Goal: Share content: Share content

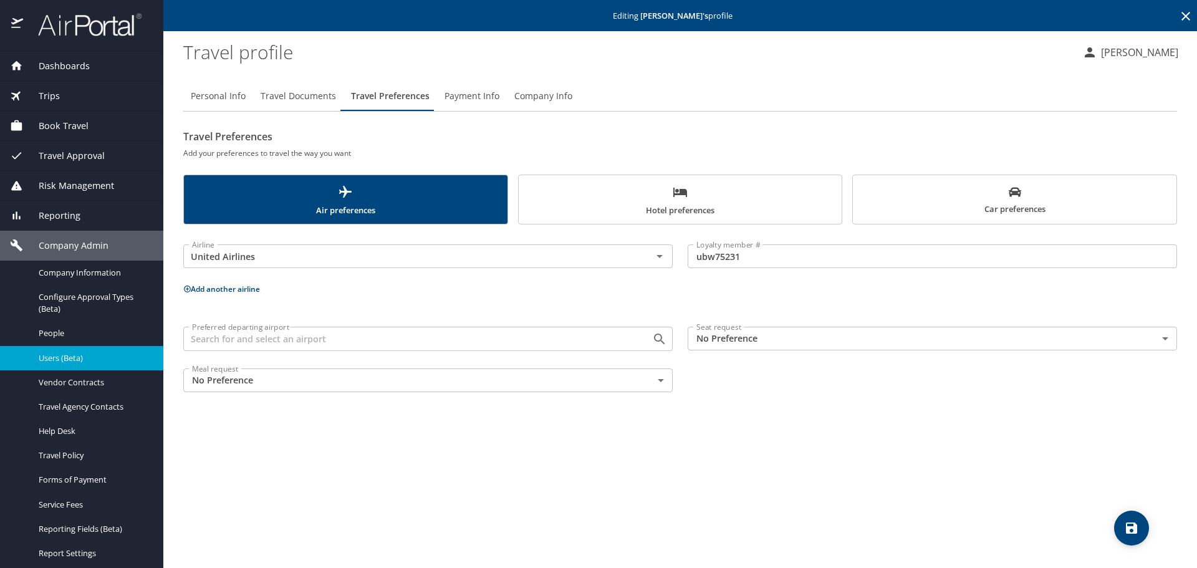
click at [54, 99] on span "Trips" at bounding box center [41, 96] width 37 height 14
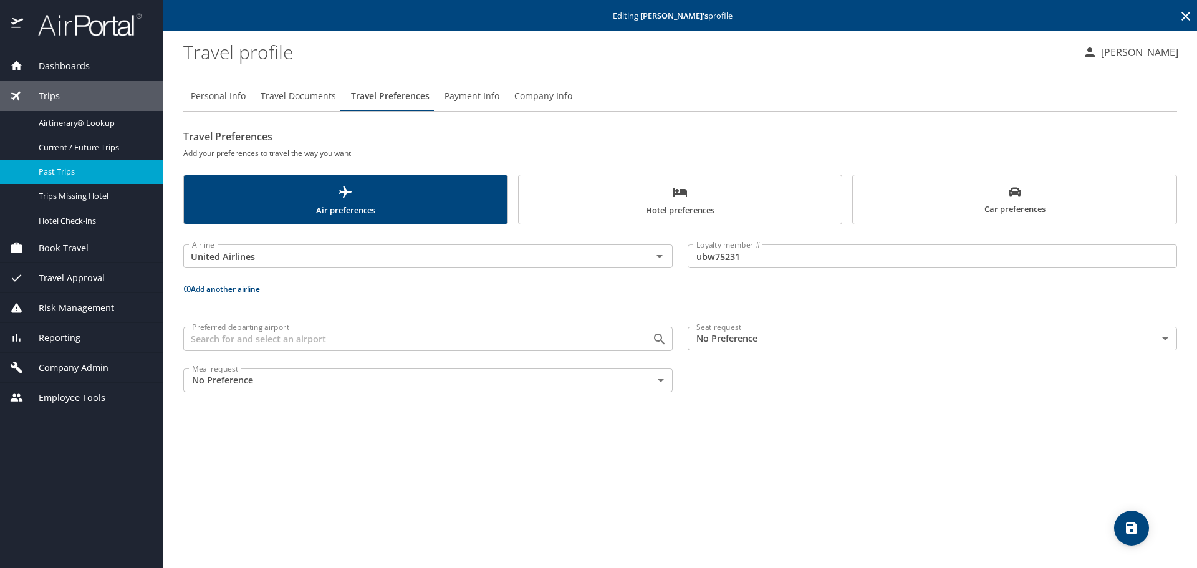
click at [87, 178] on span "Past Trips" at bounding box center [94, 172] width 110 height 12
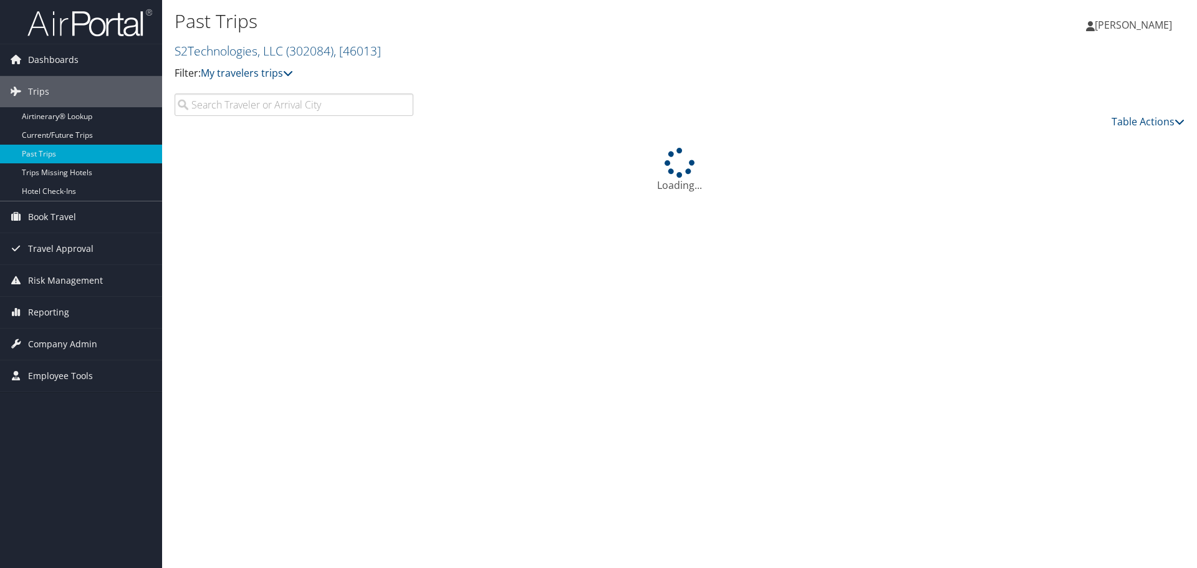
drag, startPoint x: 0, startPoint y: 0, endPoint x: 590, endPoint y: 13, distance: 590.1
click at [590, 13] on h1 "Past Trips" at bounding box center [512, 21] width 674 height 26
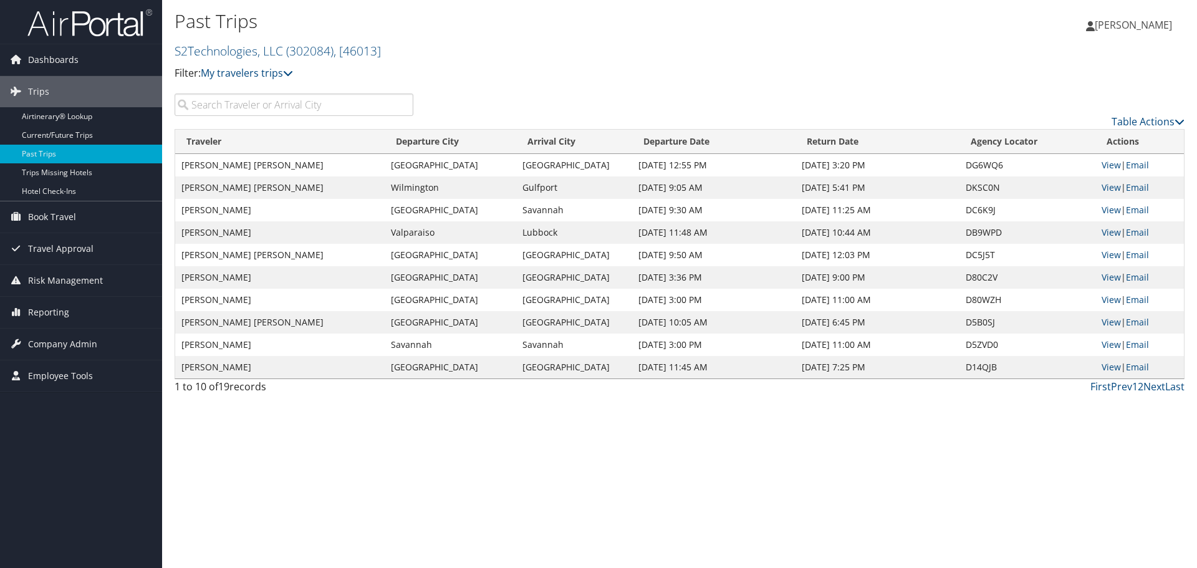
click at [393, 52] on h2 "S2Technologies, LLC ( 302084 ) , [ 46013 ]" at bounding box center [512, 49] width 674 height 21
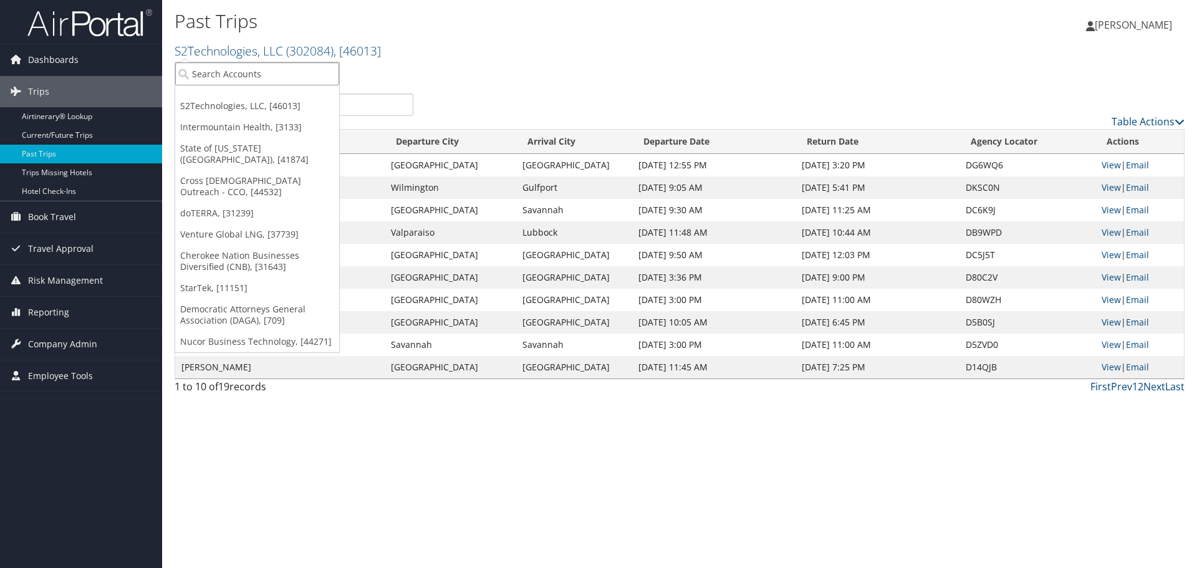
click at [329, 82] on input "search" at bounding box center [257, 73] width 164 height 23
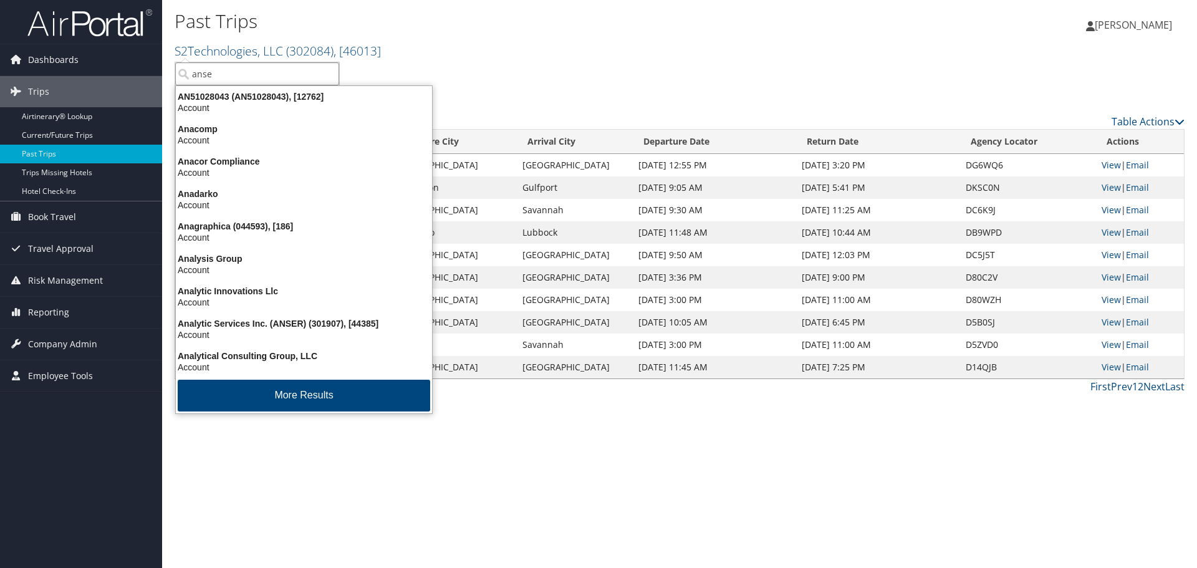
type input "anser"
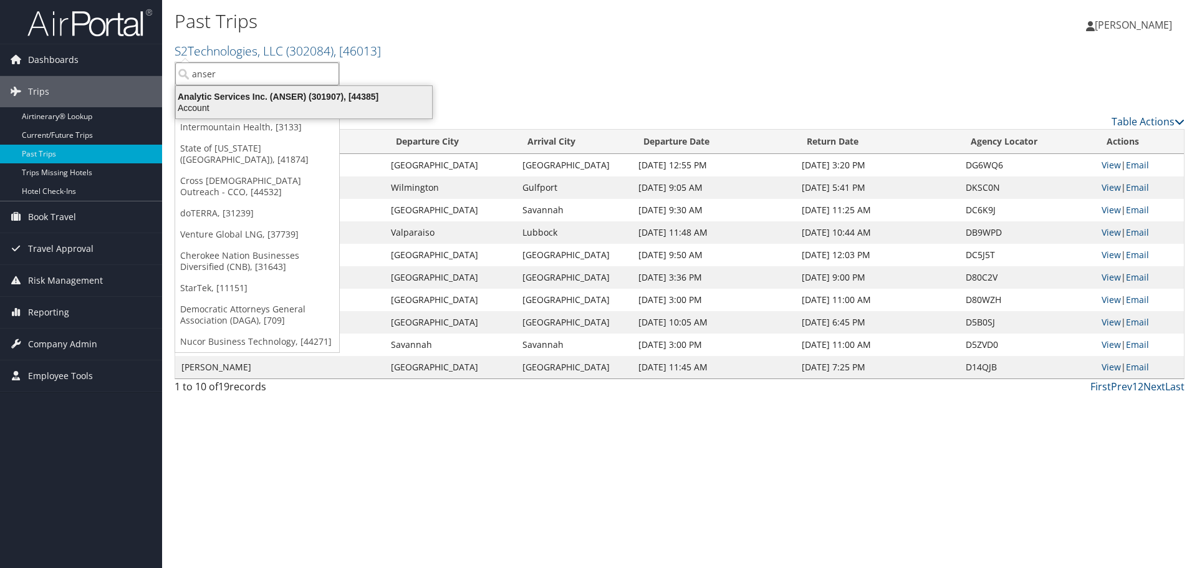
click at [310, 95] on div "Analytic Services Inc. (ANSER) (301907), [44385]" at bounding box center [303, 96] width 271 height 11
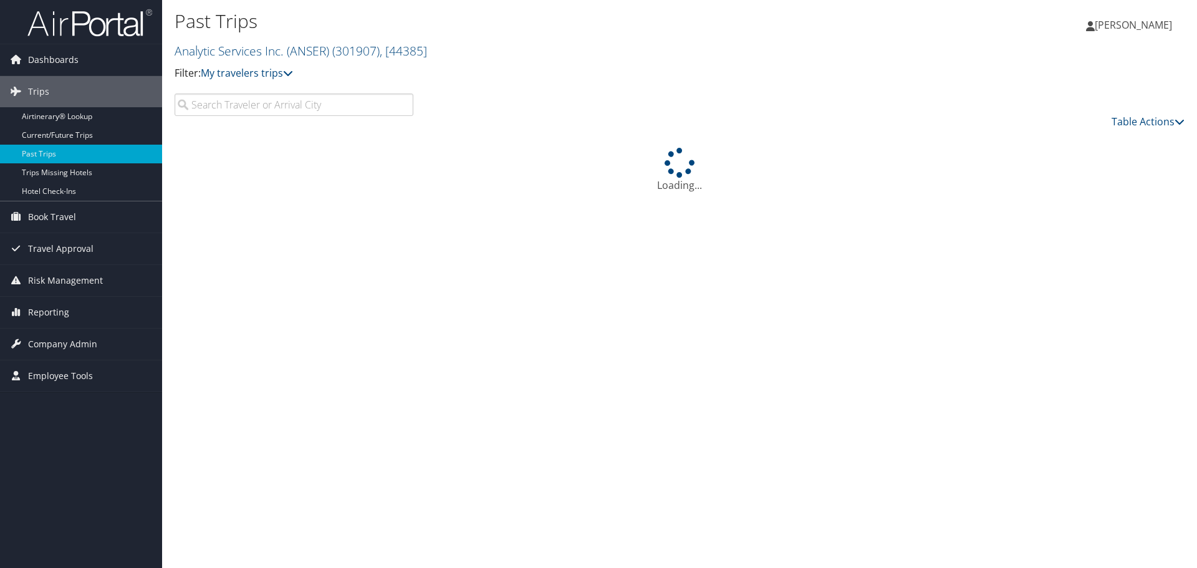
click at [334, 111] on input "search" at bounding box center [294, 105] width 239 height 22
paste input "DCKGK4"
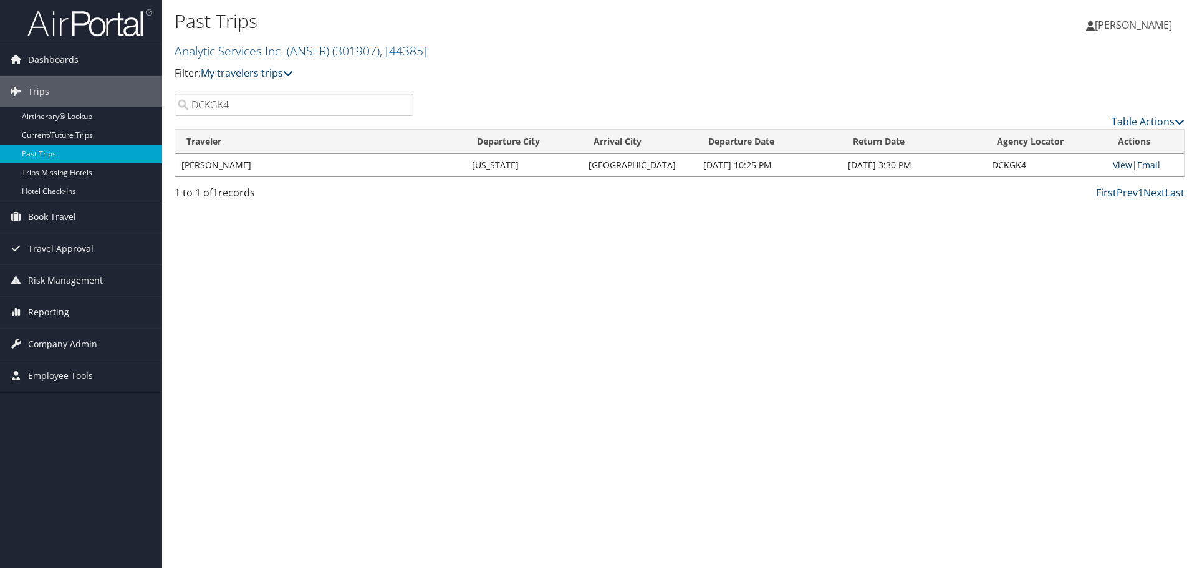
type input "DCKGK4"
click at [1127, 165] on link "View" at bounding box center [1122, 165] width 19 height 12
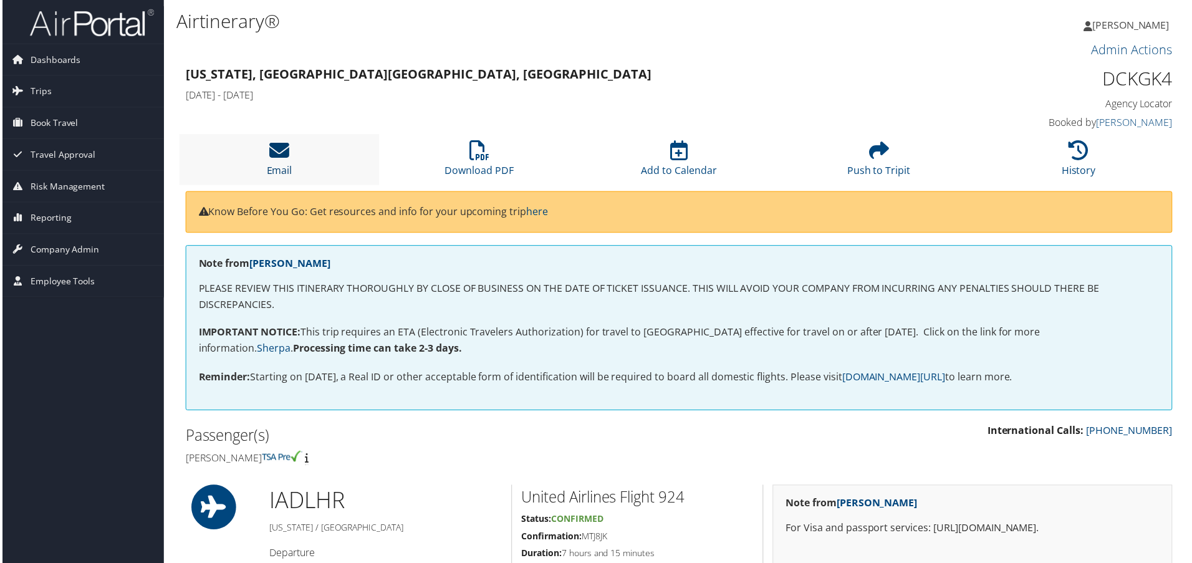
click at [273, 147] on icon at bounding box center [278, 151] width 20 height 20
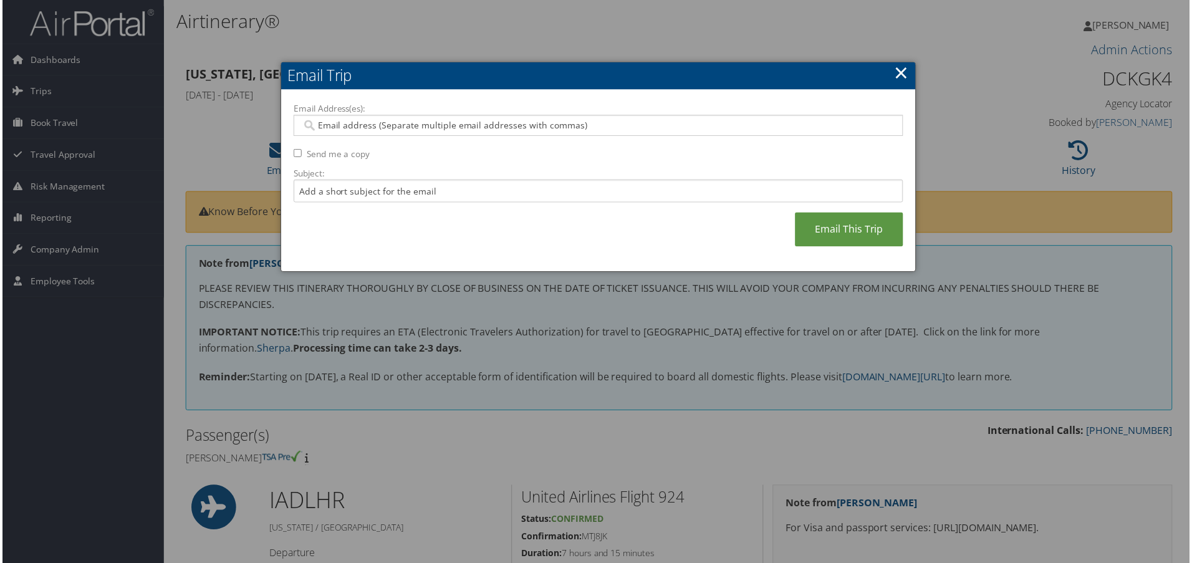
click at [561, 128] on input "Email Address(es):" at bounding box center [599, 126] width 596 height 12
paste input "KATHRYN.E.ZANDER.CTR@MAIL.MIL"
type input "KATHRYN.E.ZANDER.CTR@MAIL.MIL"
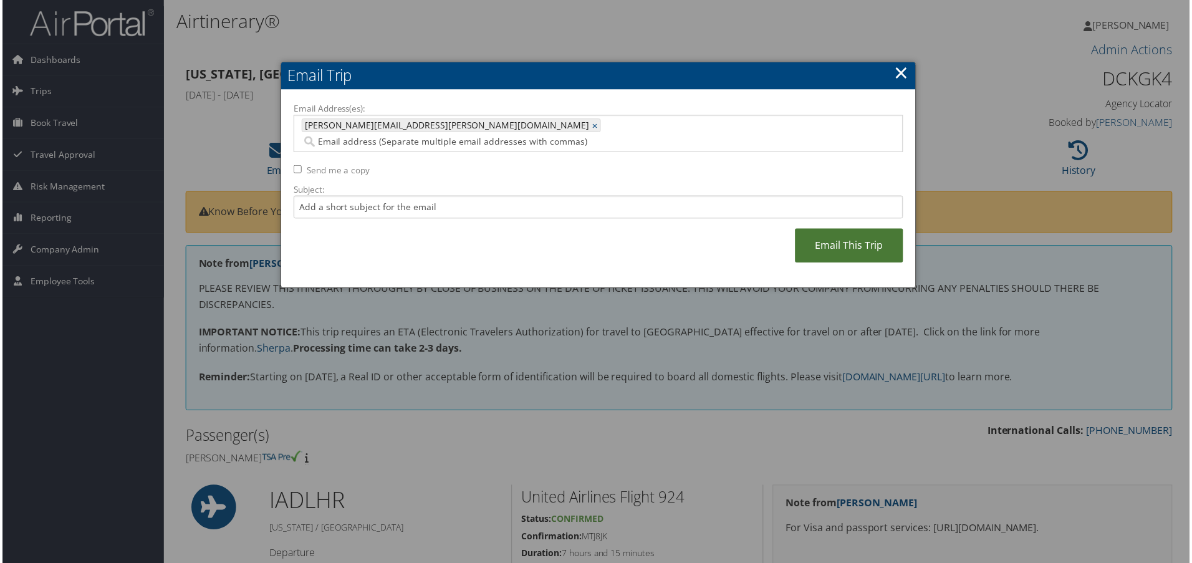
click at [865, 238] on link "Email This Trip" at bounding box center [850, 246] width 109 height 34
